Goal: Find specific page/section: Find specific page/section

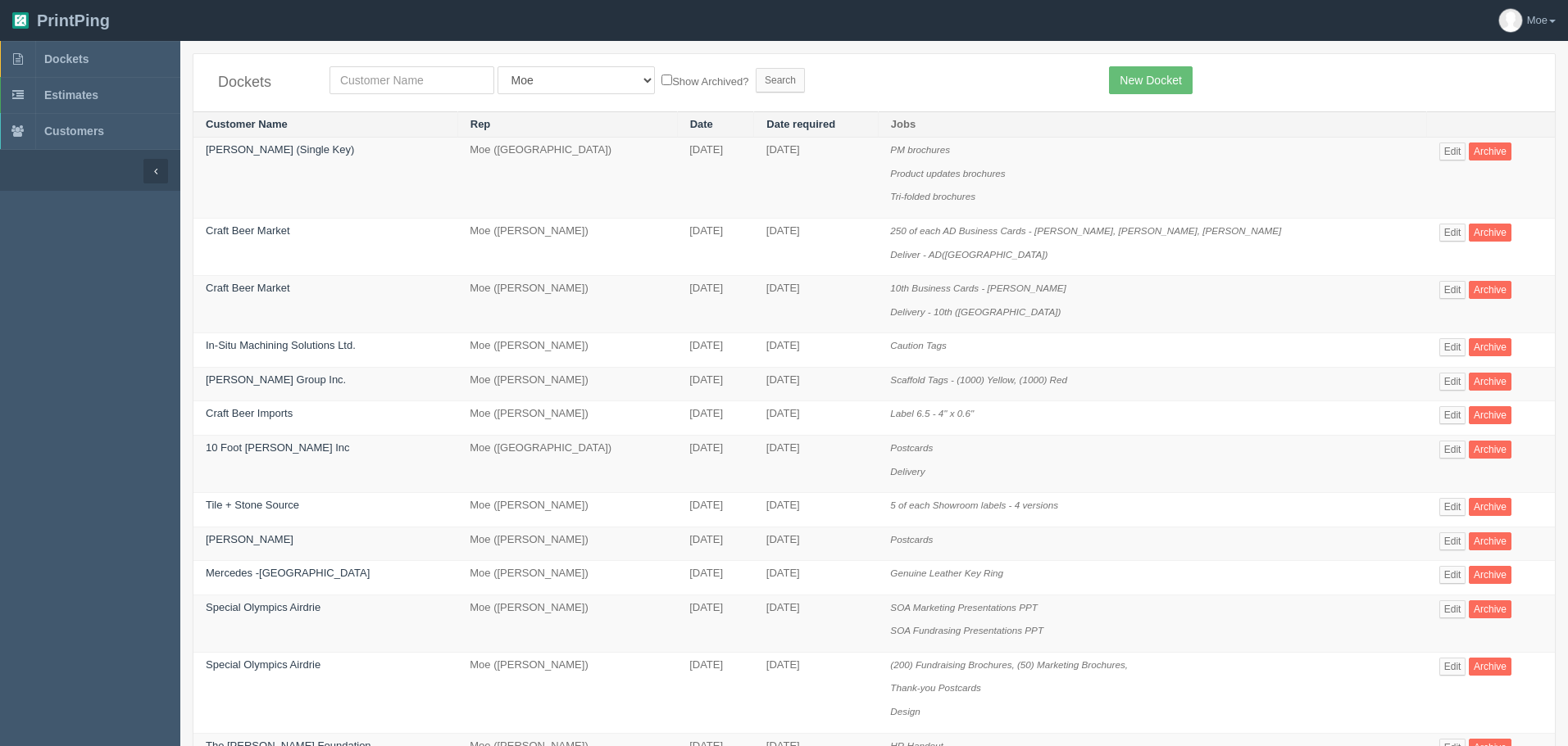
click at [405, 80] on input "text" at bounding box center [411, 80] width 165 height 28
type input "action auger"
click at [756, 80] on input "Search" at bounding box center [780, 80] width 49 height 25
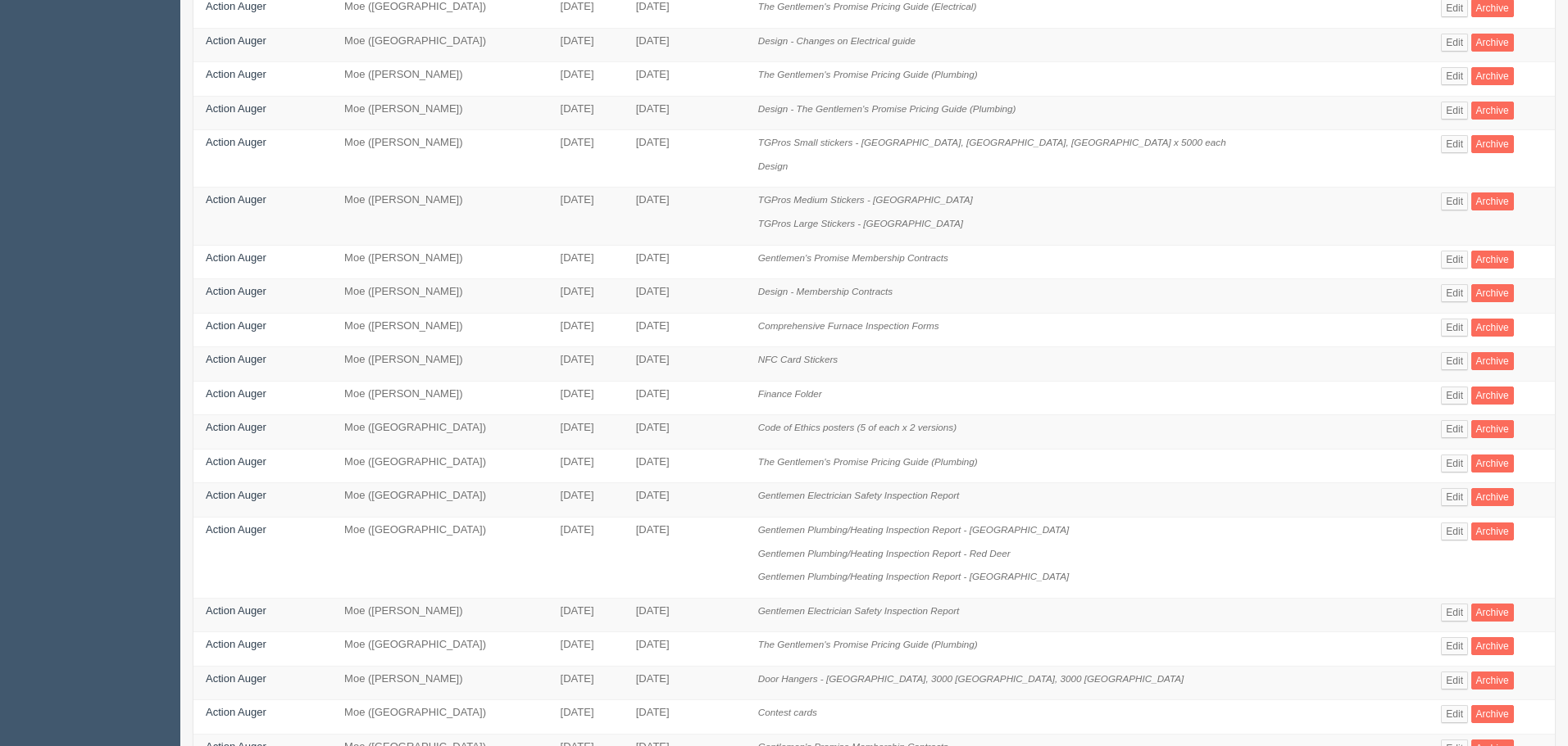
scroll to position [328, 0]
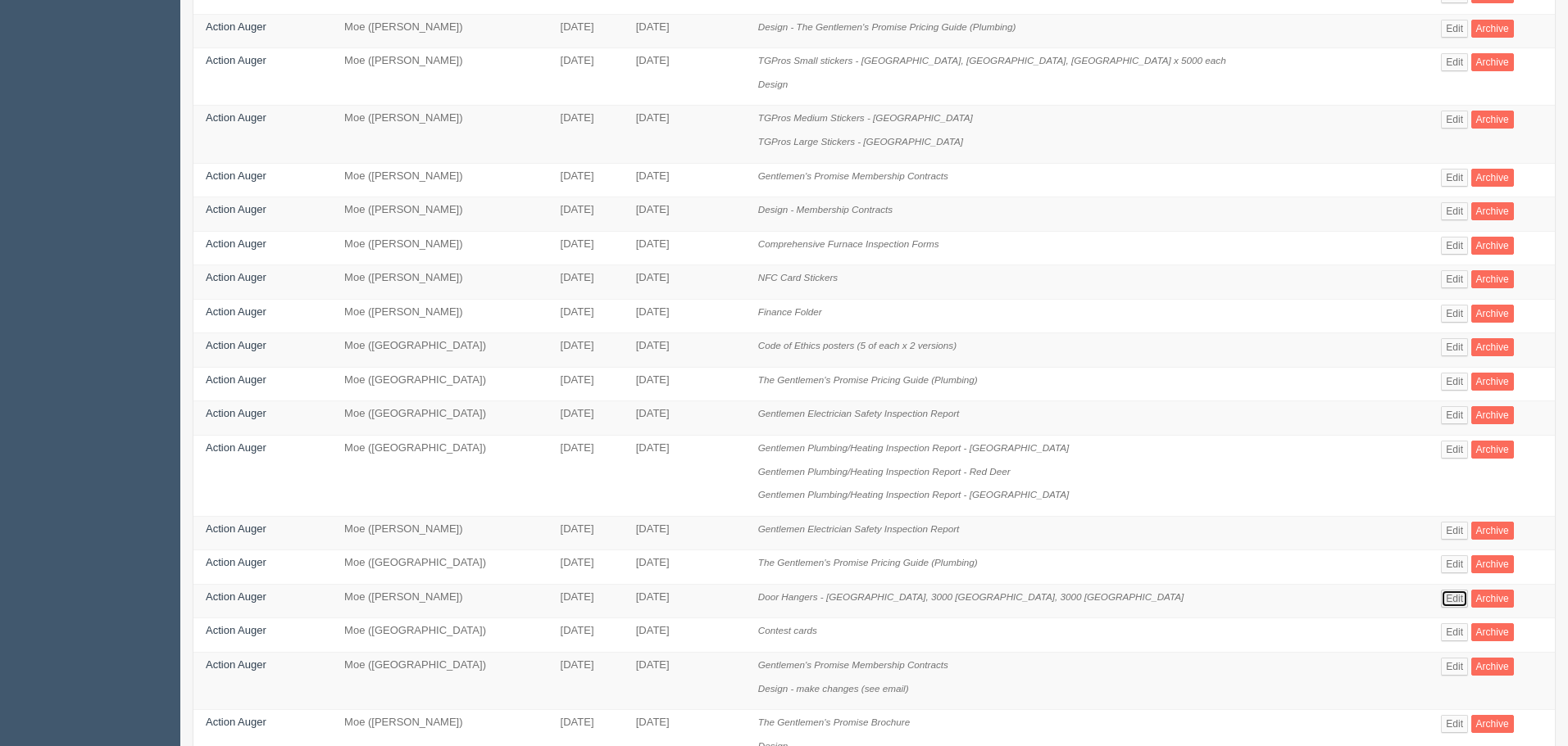
click at [1440, 599] on link "Edit" at bounding box center [1453, 599] width 27 height 18
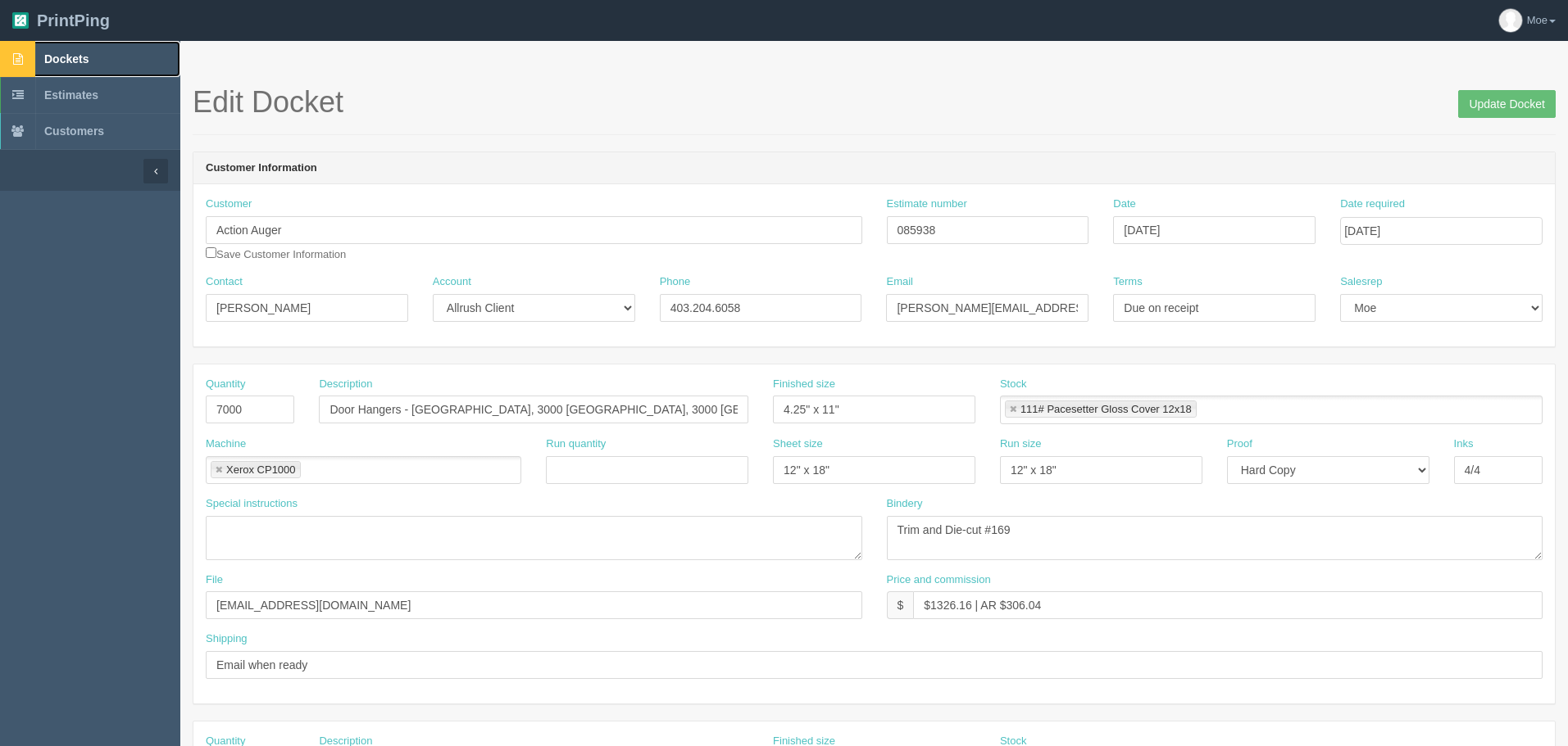
click at [67, 64] on span "Dockets" at bounding box center [66, 59] width 44 height 13
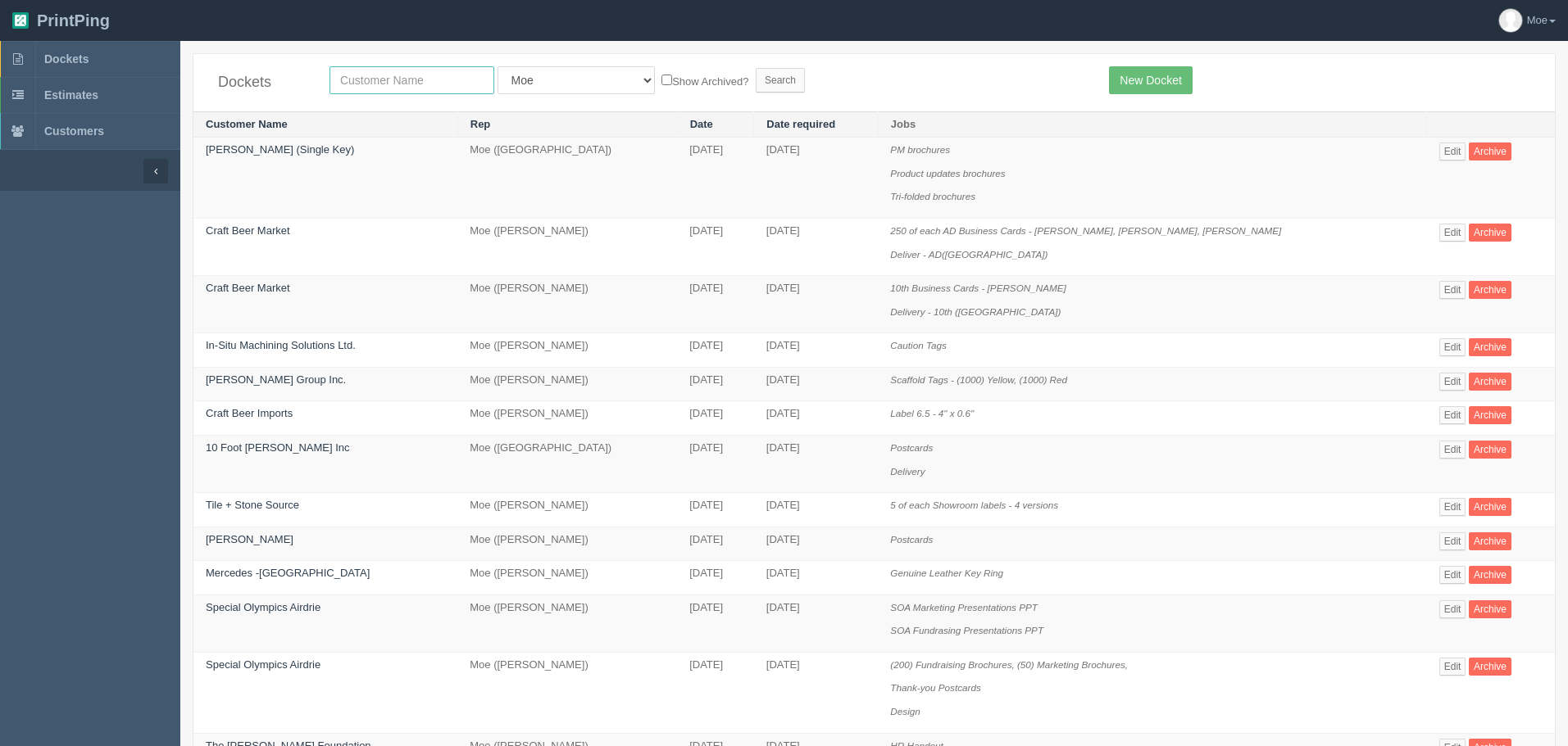
click at [403, 82] on input "text" at bounding box center [411, 80] width 165 height 28
type input "greatwest"
drag, startPoint x: 708, startPoint y: 85, endPoint x: 699, endPoint y: 92, distance: 11.4
click at [756, 85] on input "Search" at bounding box center [780, 80] width 49 height 25
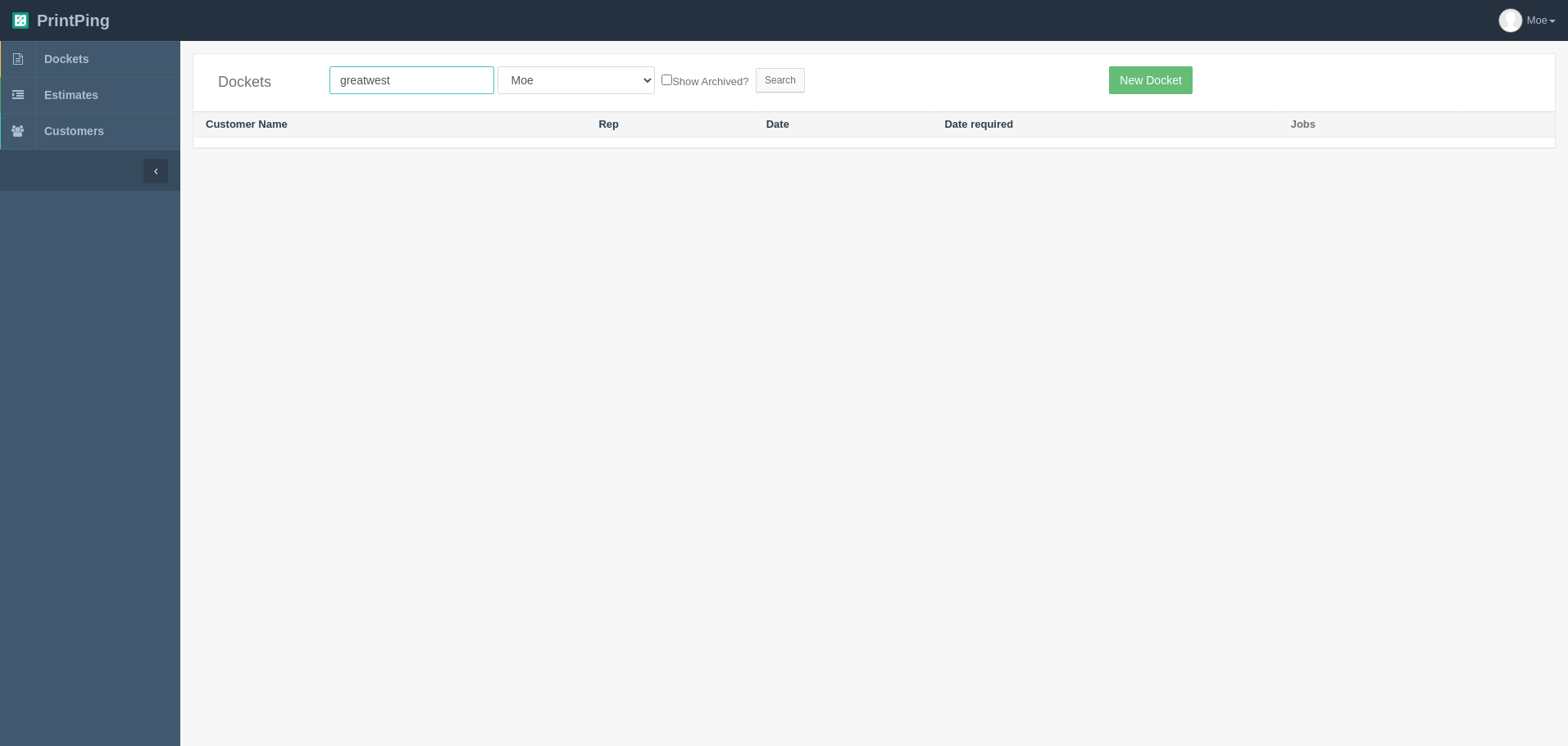
click at [431, 85] on input "greatwest" at bounding box center [411, 80] width 165 height 28
click at [367, 80] on input "greatwest" at bounding box center [411, 80] width 165 height 28
type input "great west"
click at [756, 79] on input "Search" at bounding box center [780, 80] width 49 height 25
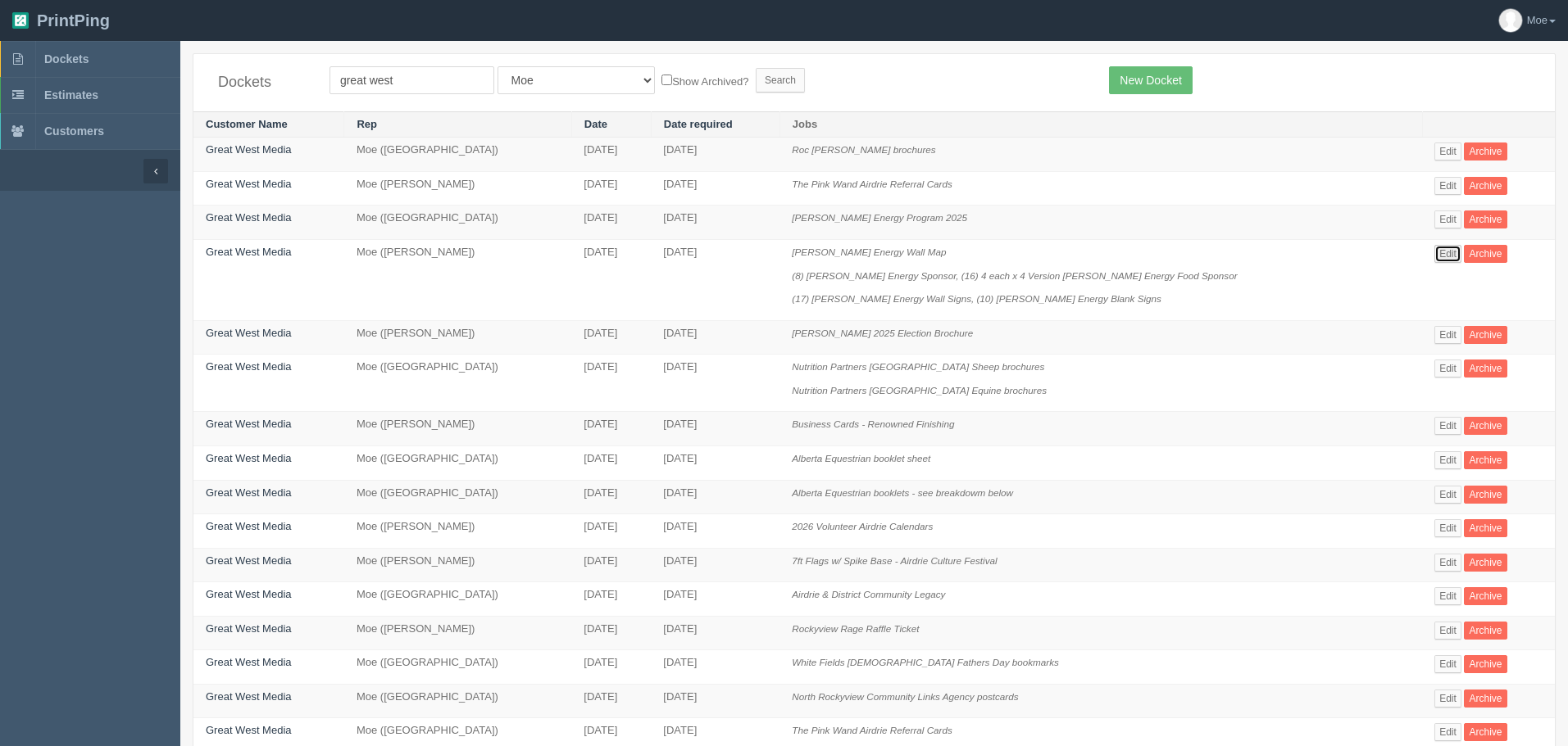
click at [1437, 251] on link "Edit" at bounding box center [1447, 254] width 27 height 18
